Goal: Task Accomplishment & Management: Manage account settings

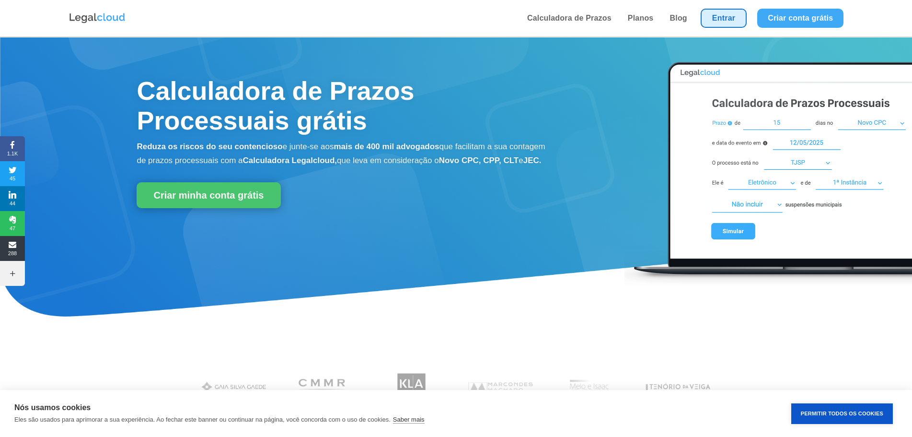
click at [735, 17] on link "Entrar" at bounding box center [724, 18] width 46 height 19
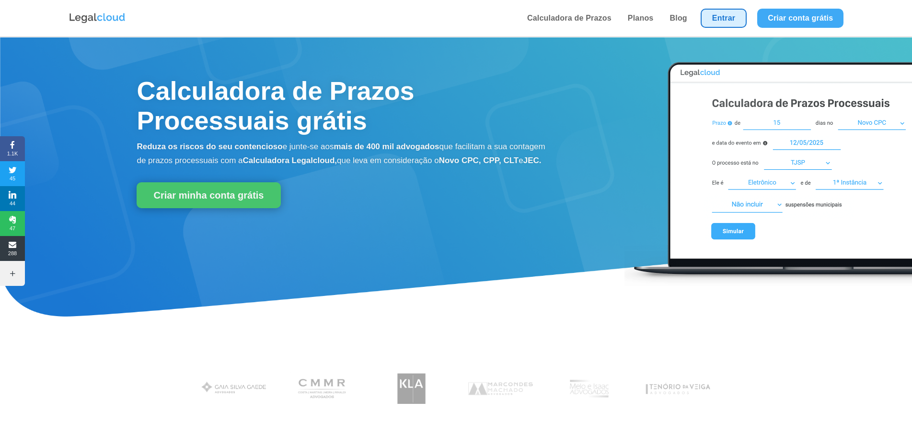
click at [729, 24] on link "Entrar" at bounding box center [724, 18] width 46 height 19
click at [729, 20] on link "Entrar" at bounding box center [724, 18] width 46 height 19
